Goal: Navigation & Orientation: Go to known website

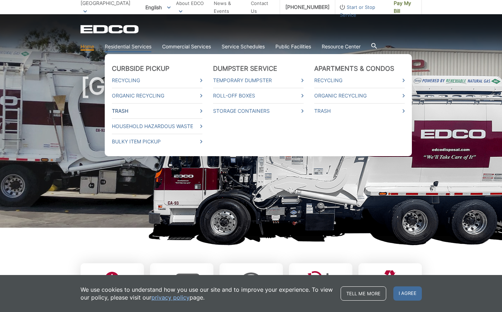
click at [202, 107] on link "Trash" at bounding box center [157, 111] width 90 height 8
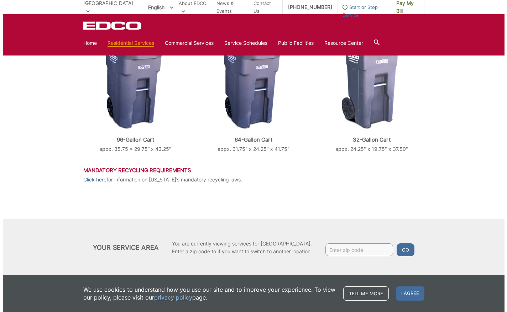
scroll to position [341, 0]
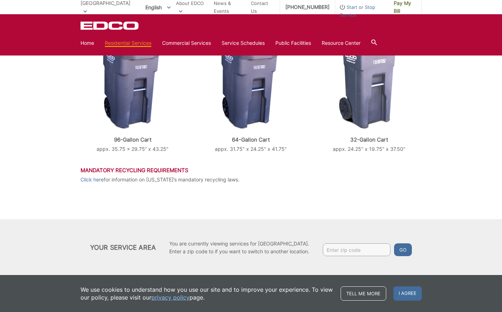
click at [333, 244] on input "Enter zip code" at bounding box center [357, 250] width 68 height 13
type input "92021"
click at [394, 244] on button "Go" at bounding box center [403, 250] width 18 height 13
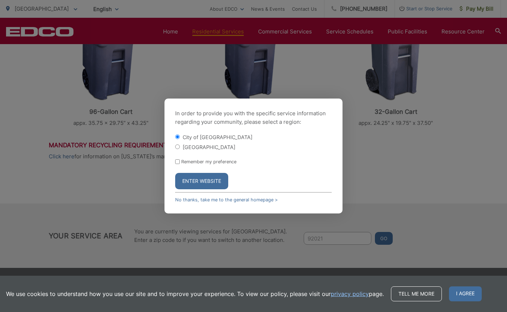
click at [178, 146] on input "[GEOGRAPHIC_DATA]" at bounding box center [177, 147] width 5 height 5
radio input "true"
click at [198, 180] on button "Enter Website" at bounding box center [201, 181] width 53 height 16
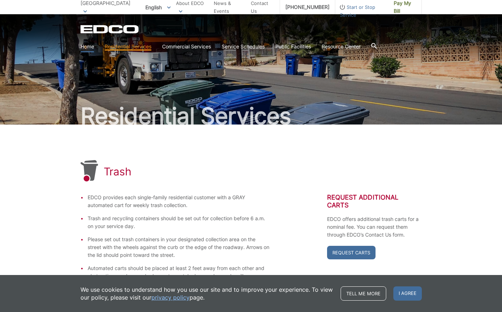
click at [94, 43] on link "Home" at bounding box center [88, 47] width 14 height 8
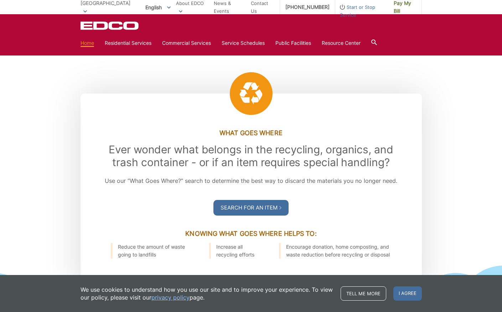
scroll to position [748, 0]
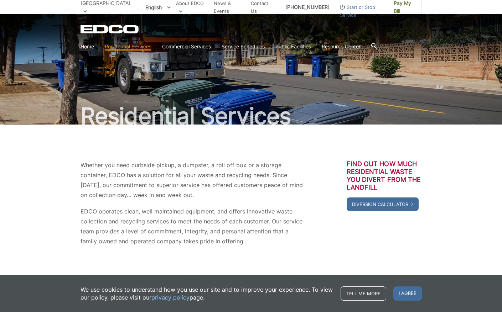
click at [81, 167] on div "Whether you need curbside pickup, a dumpster, a roll off box or a storage conta…" at bounding box center [251, 203] width 341 height 157
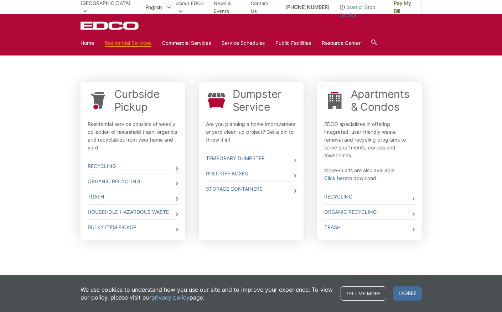
scroll to position [283, 0]
click at [422, 295] on span "I agree" at bounding box center [407, 294] width 29 height 14
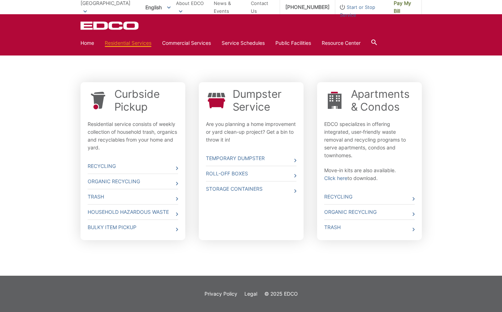
scroll to position [0, 0]
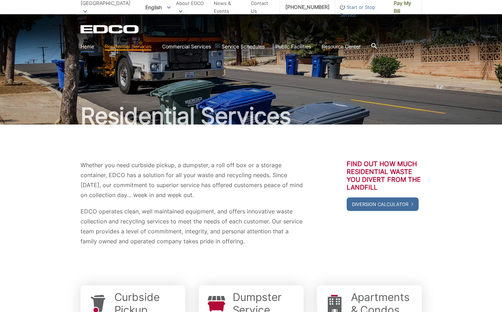
click at [94, 43] on link "Home" at bounding box center [88, 47] width 14 height 8
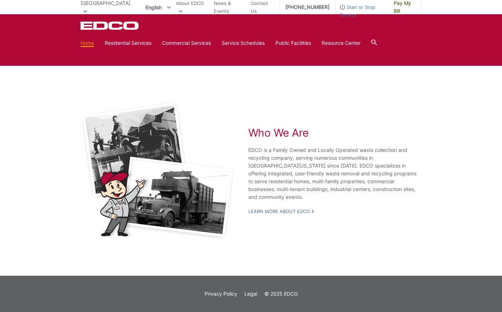
scroll to position [1535, 0]
click at [259, 208] on link "Learn More About EDCO" at bounding box center [281, 211] width 66 height 6
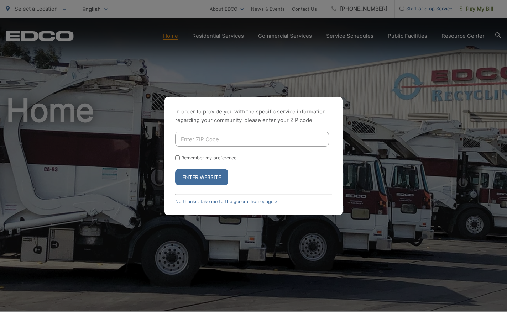
click at [212, 140] on input "Enter ZIP Code" at bounding box center [252, 139] width 154 height 15
type input "92021"
click at [206, 177] on button "Enter Website" at bounding box center [201, 177] width 53 height 16
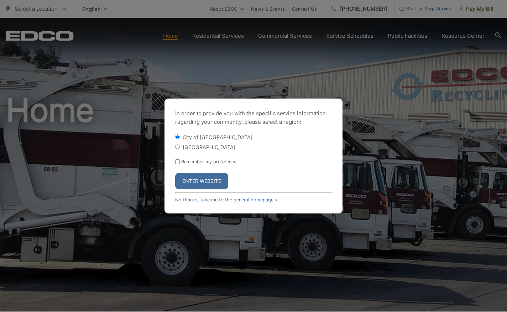
click at [176, 147] on input "[GEOGRAPHIC_DATA]" at bounding box center [177, 147] width 5 height 5
radio input "true"
click at [208, 181] on button "Enter Website" at bounding box center [201, 181] width 53 height 16
